Goal: Find specific page/section: Find specific page/section

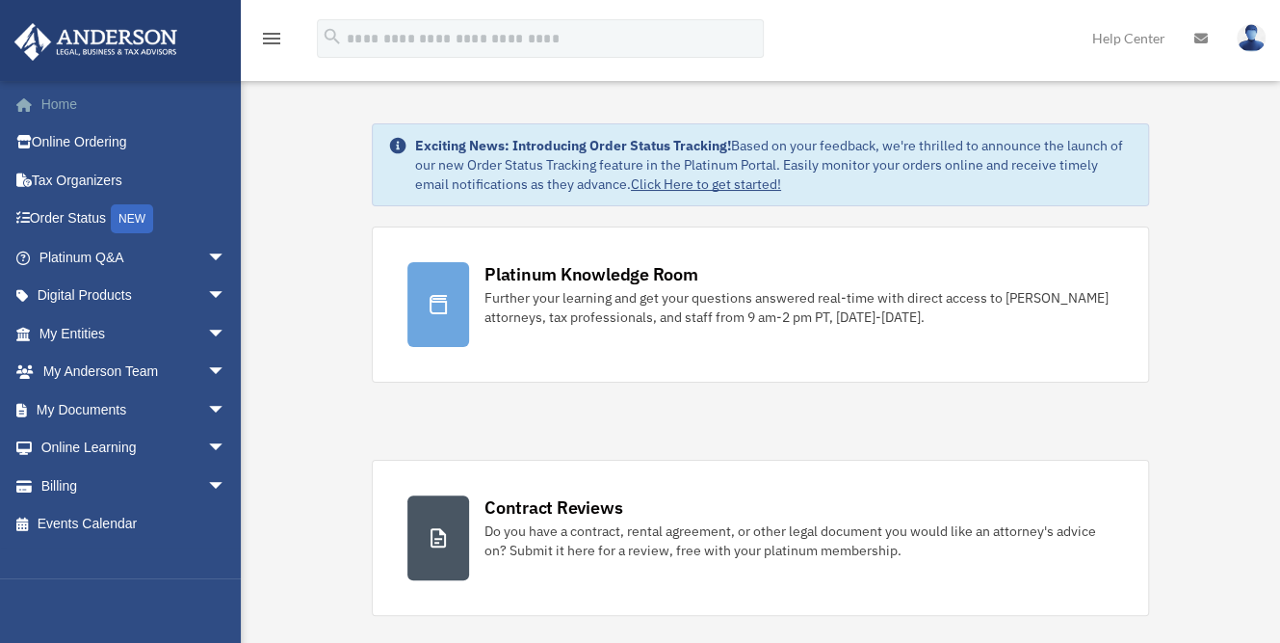
click at [71, 115] on link "Home" at bounding box center [134, 104] width 242 height 39
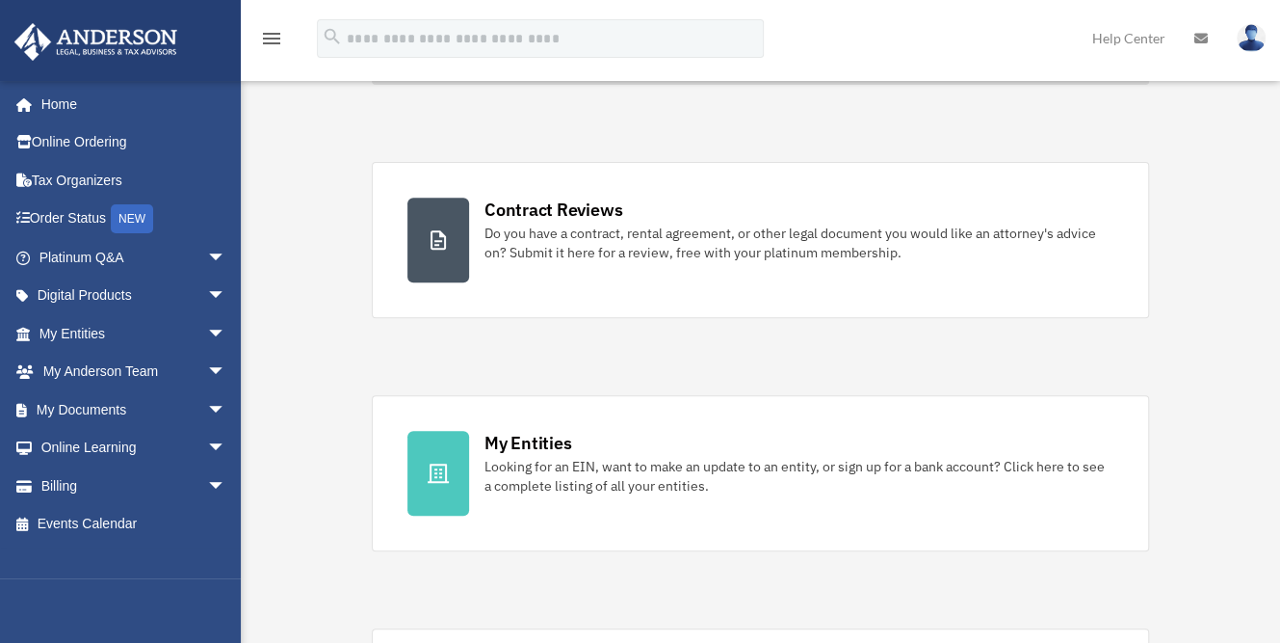
scroll to position [302, 0]
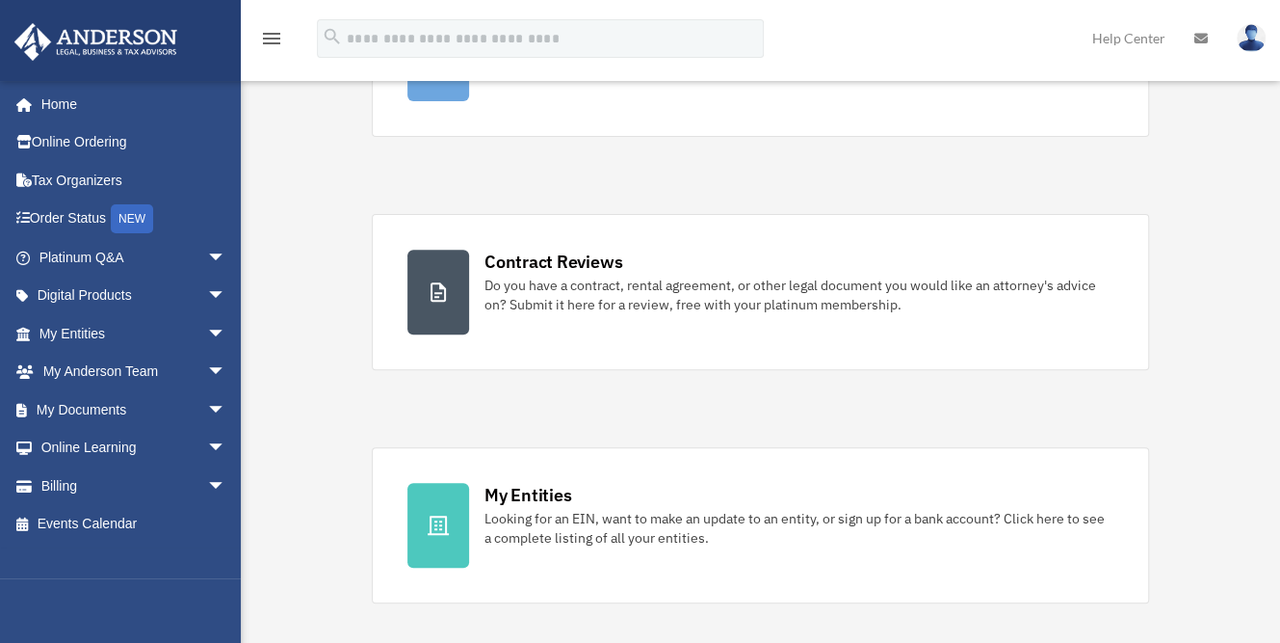
scroll to position [252, 0]
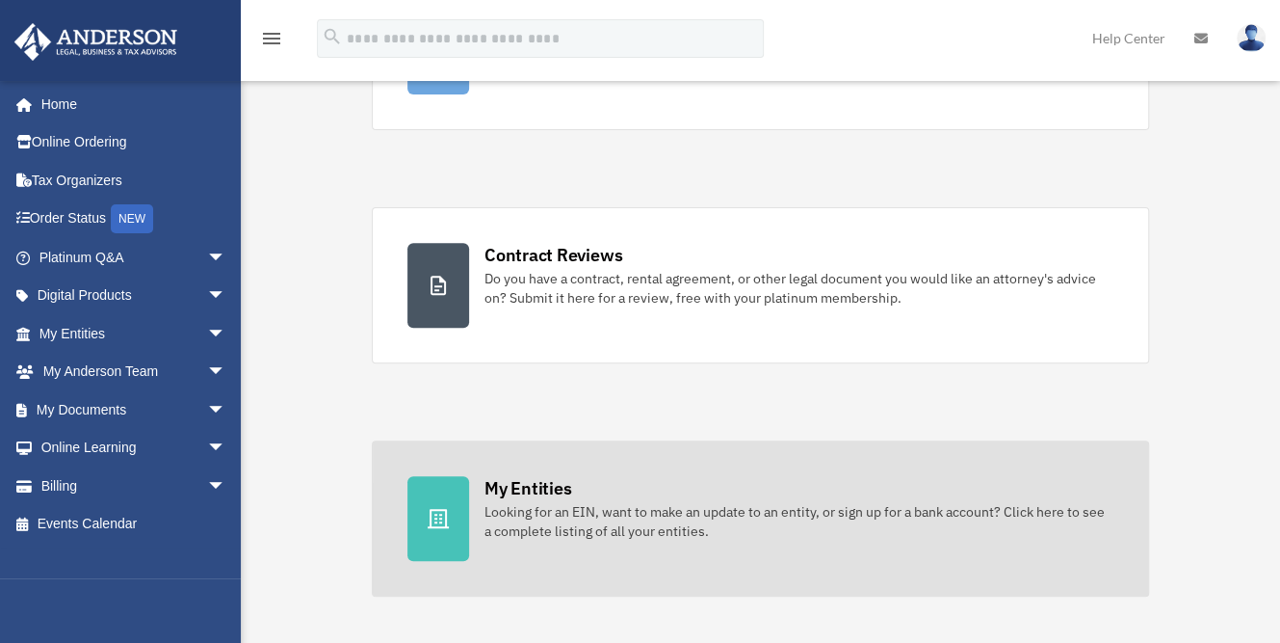
click at [497, 487] on div "My Entities" at bounding box center [528, 488] width 87 height 24
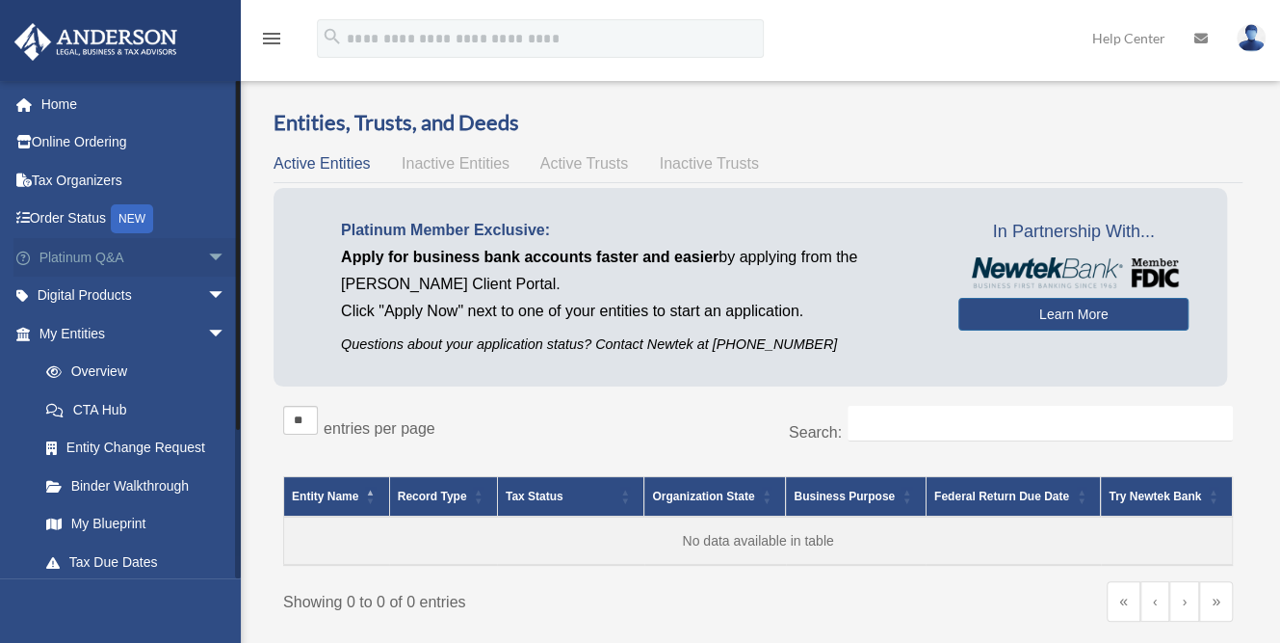
click at [92, 256] on link "Platinum Q&A arrow_drop_down" at bounding box center [134, 257] width 242 height 39
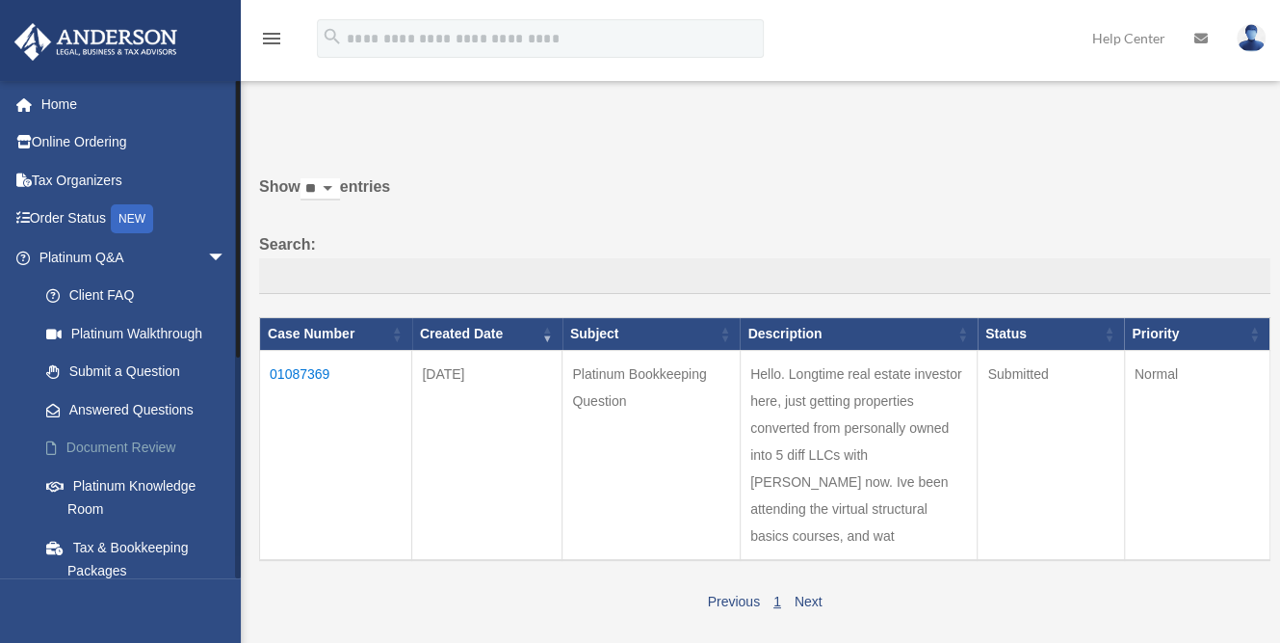
click at [112, 440] on link "Document Review" at bounding box center [141, 448] width 228 height 39
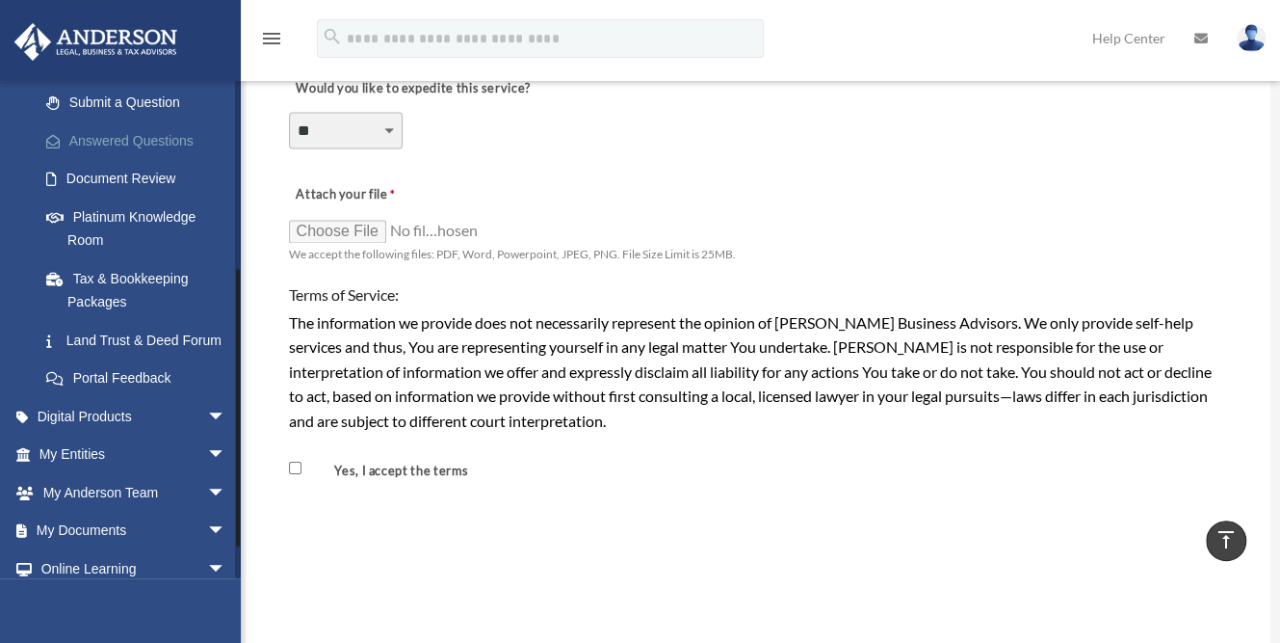
scroll to position [381, 0]
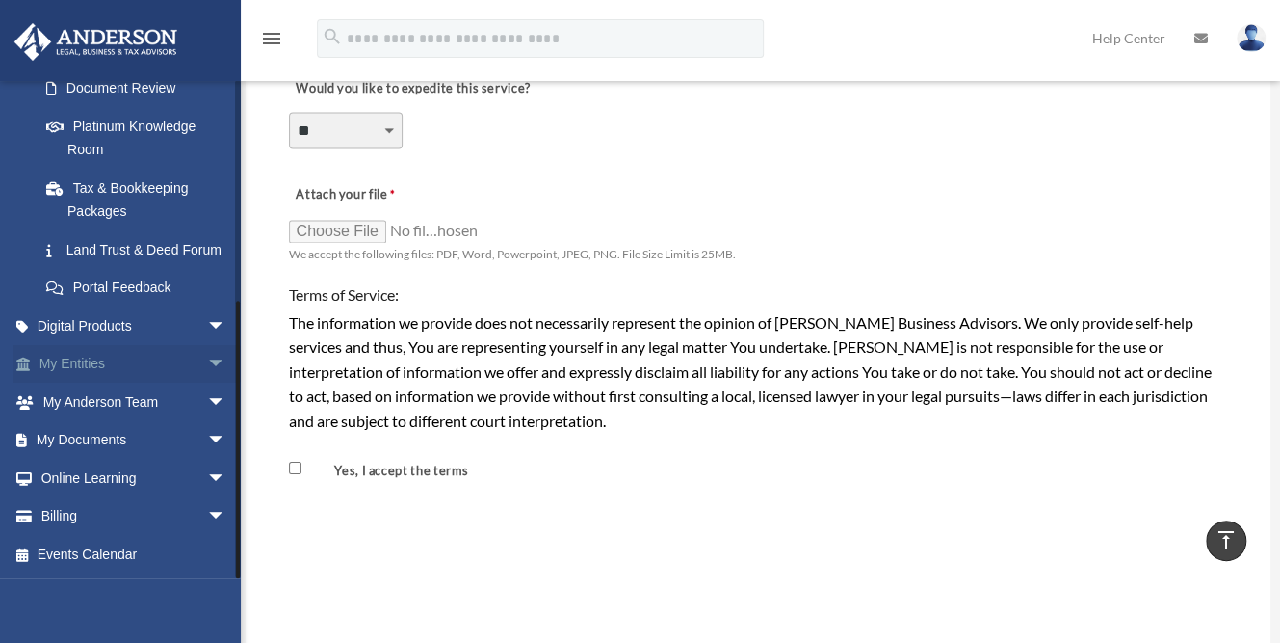
click at [207, 366] on span "arrow_drop_down" at bounding box center [226, 364] width 39 height 39
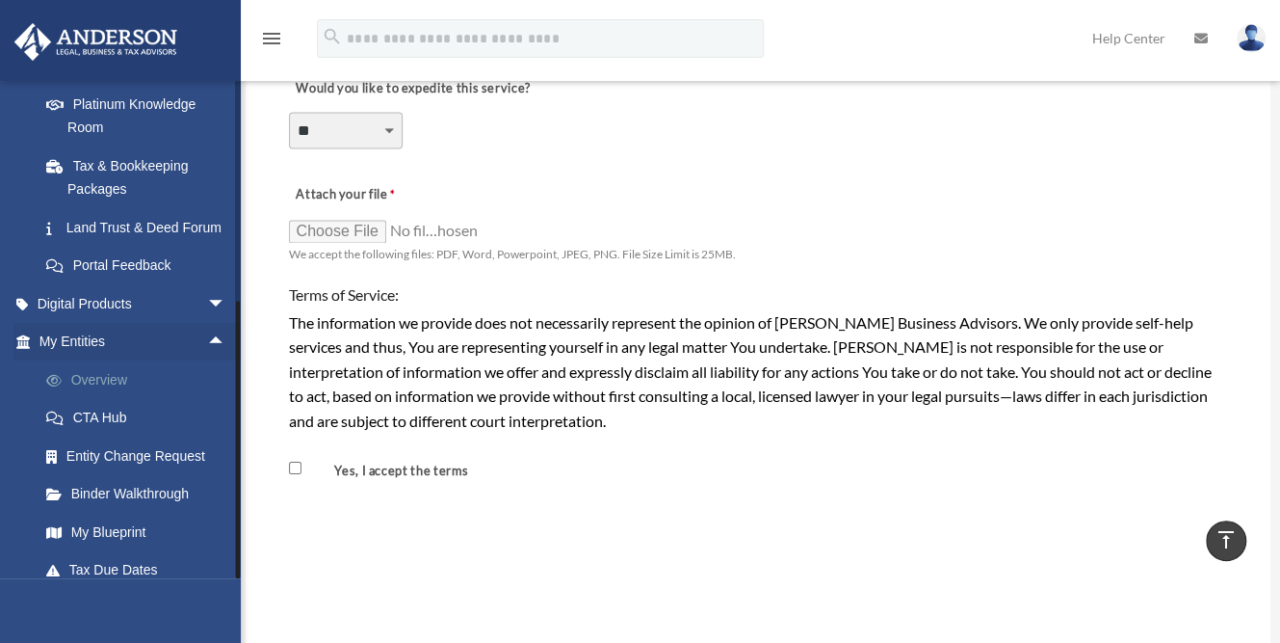
click at [122, 399] on link "Overview" at bounding box center [141, 379] width 228 height 39
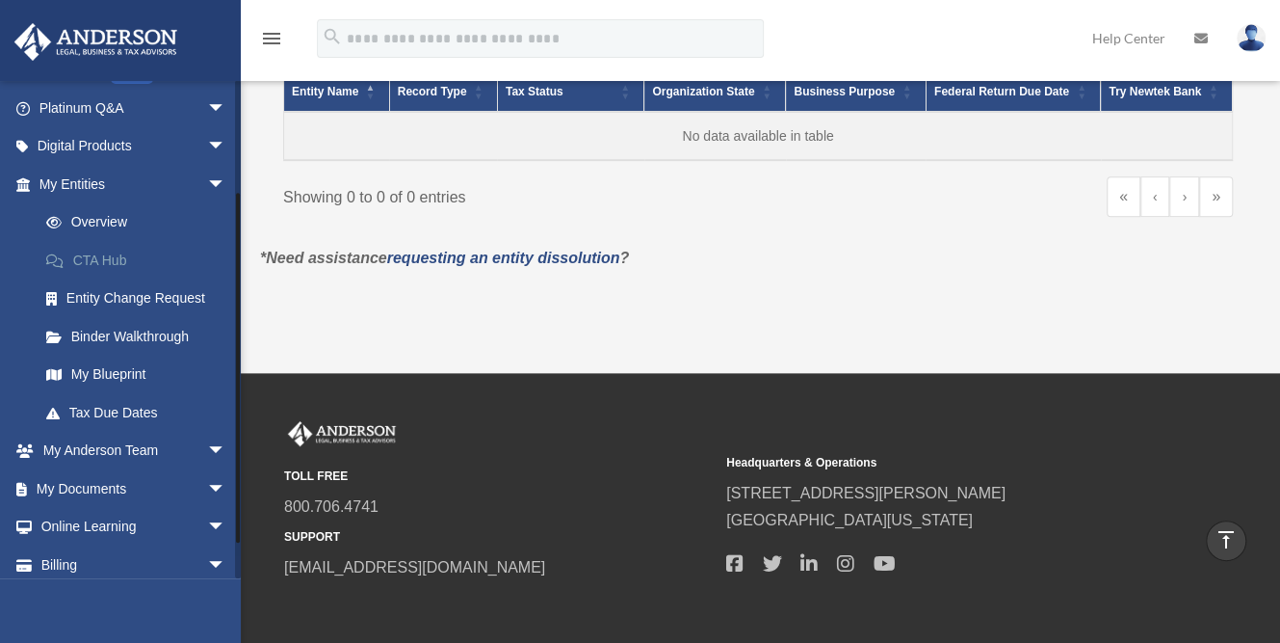
scroll to position [149, 0]
click at [135, 370] on link "My Blueprint" at bounding box center [141, 374] width 228 height 39
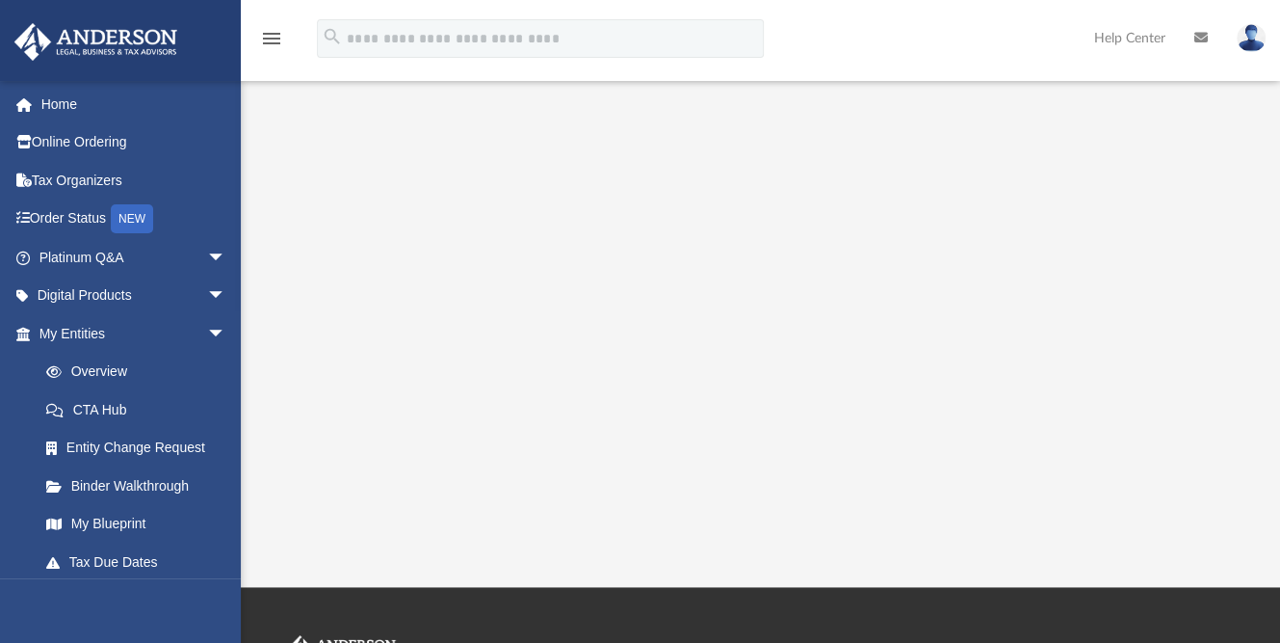
scroll to position [349, 0]
